Goal: Transaction & Acquisition: Purchase product/service

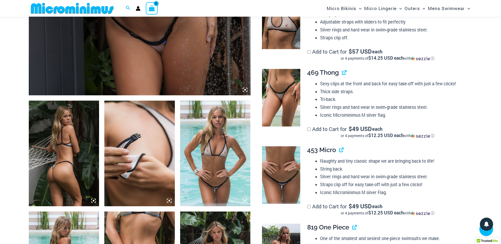
scroll to position [288, 0]
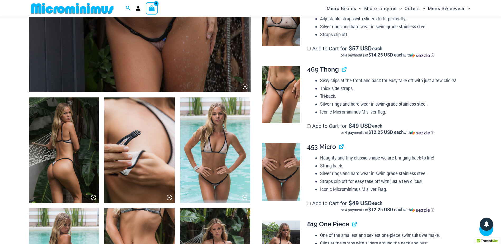
click at [64, 154] on img at bounding box center [64, 150] width 70 height 106
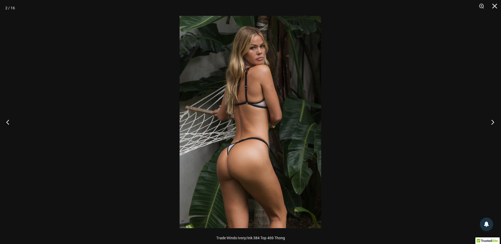
click at [490, 121] on button "Next" at bounding box center [491, 122] width 20 height 26
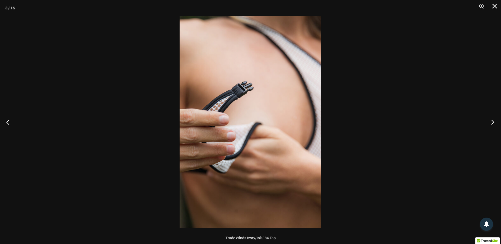
click at [490, 121] on button "Next" at bounding box center [491, 122] width 20 height 26
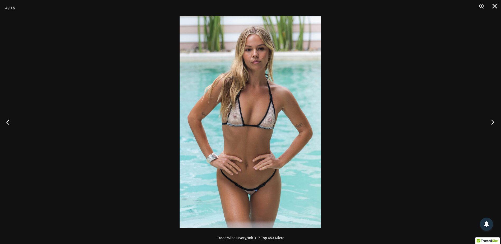
click at [490, 121] on button "Next" at bounding box center [491, 122] width 20 height 26
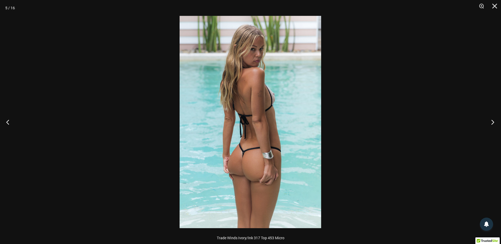
click at [490, 121] on button "Next" at bounding box center [491, 122] width 20 height 26
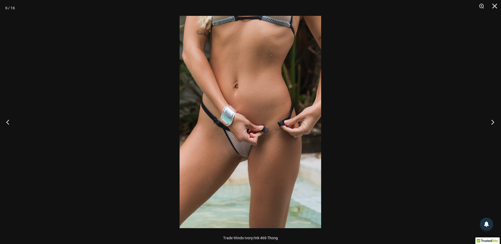
click at [490, 121] on button "Next" at bounding box center [491, 122] width 20 height 26
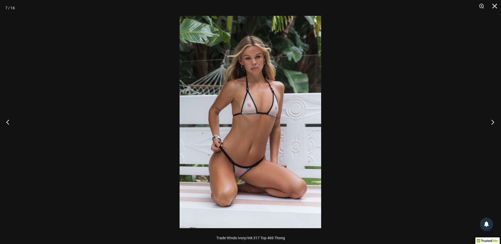
click at [490, 121] on button "Next" at bounding box center [491, 122] width 20 height 26
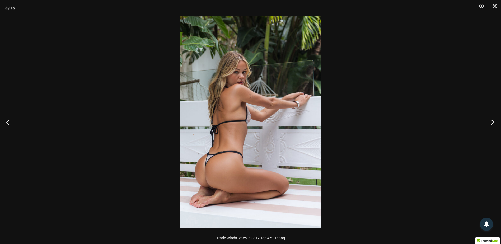
click at [490, 121] on button "Next" at bounding box center [491, 122] width 20 height 26
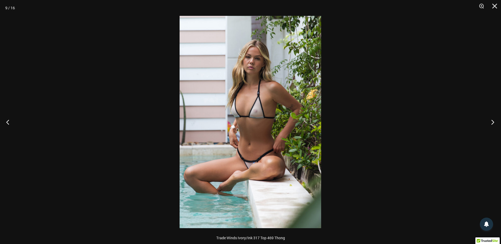
click at [490, 121] on button "Next" at bounding box center [491, 122] width 20 height 26
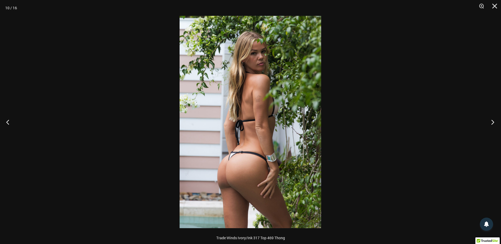
click at [490, 121] on button "Next" at bounding box center [491, 122] width 20 height 26
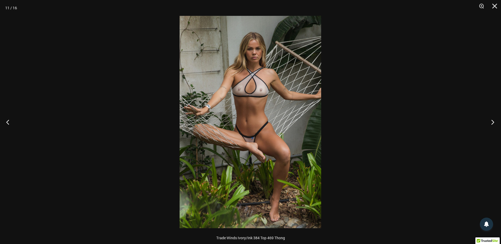
click at [490, 121] on button "Next" at bounding box center [491, 122] width 20 height 26
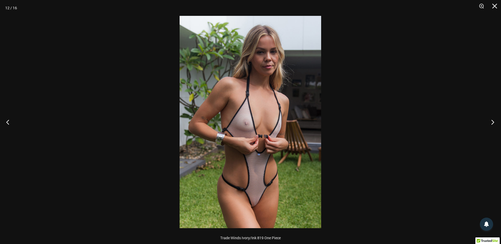
click at [490, 121] on button "Next" at bounding box center [491, 122] width 20 height 26
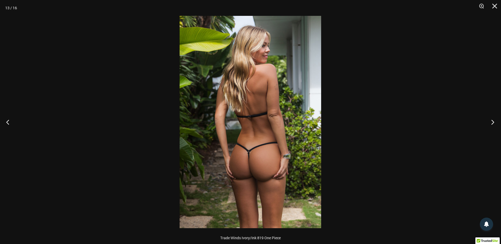
click at [490, 121] on button "Next" at bounding box center [491, 122] width 20 height 26
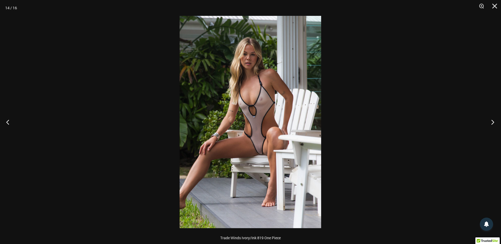
click at [490, 121] on button "Next" at bounding box center [491, 122] width 20 height 26
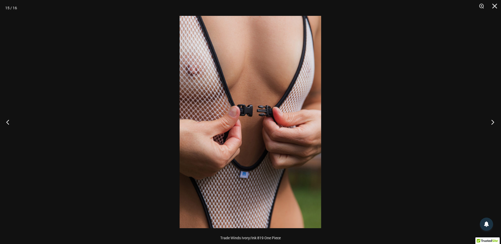
click at [490, 121] on button "Next" at bounding box center [491, 122] width 20 height 26
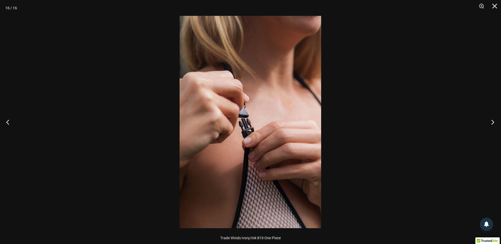
click at [490, 121] on button "Next" at bounding box center [491, 122] width 20 height 26
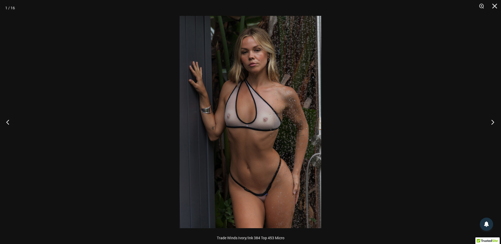
click at [490, 121] on button "Next" at bounding box center [491, 122] width 20 height 26
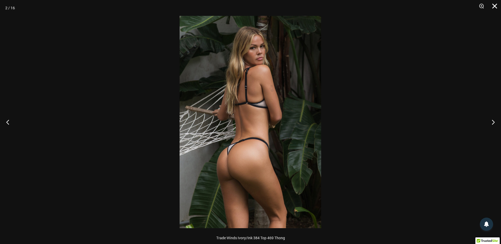
click at [495, 6] on button "Close" at bounding box center [492, 8] width 13 height 16
